Goal: Task Accomplishment & Management: Manage account settings

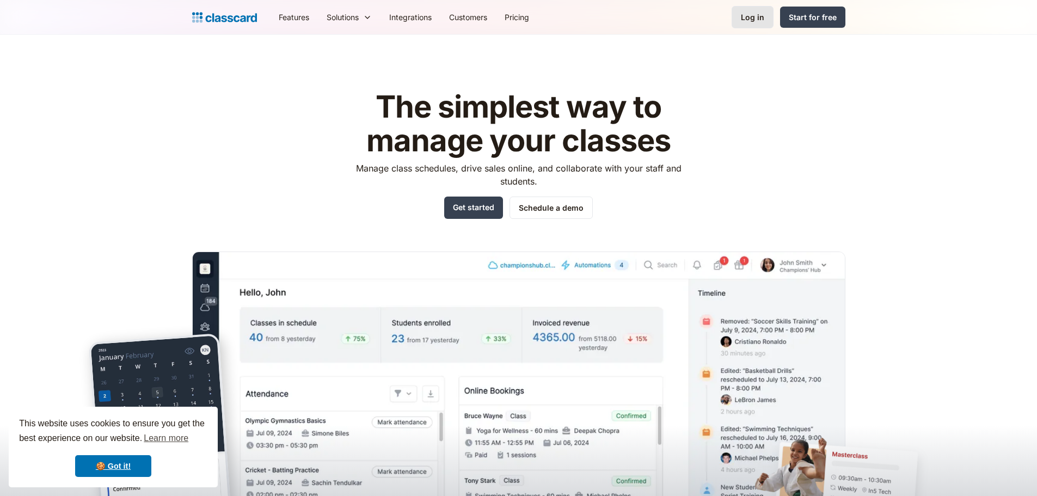
click at [764, 19] on div "Log in" at bounding box center [752, 16] width 23 height 11
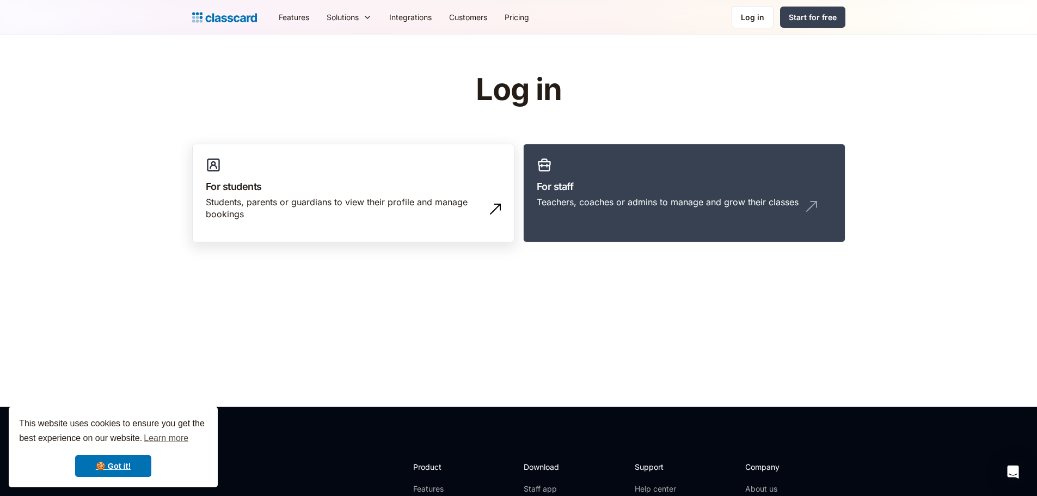
click at [384, 209] on div "Students, parents or guardians to view their profile and manage bookings" at bounding box center [342, 208] width 273 height 24
